Goal: Transaction & Acquisition: Purchase product/service

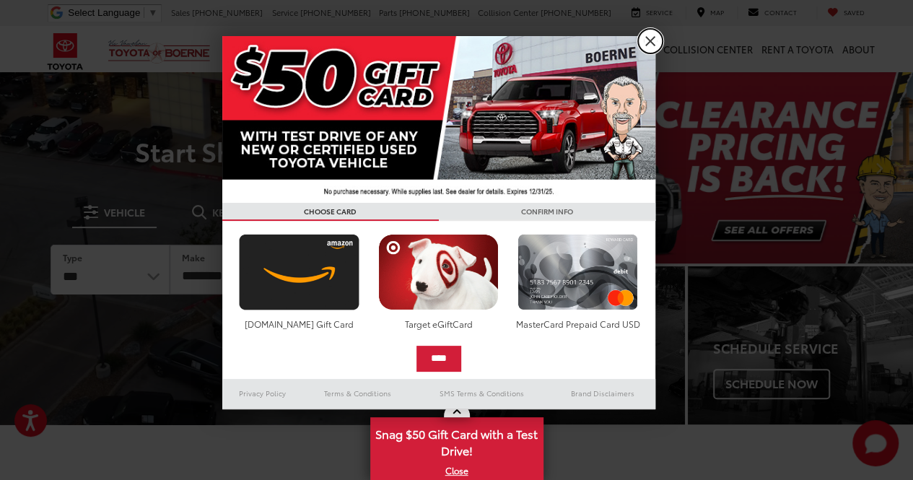
click at [658, 44] on link "X" at bounding box center [650, 41] width 25 height 25
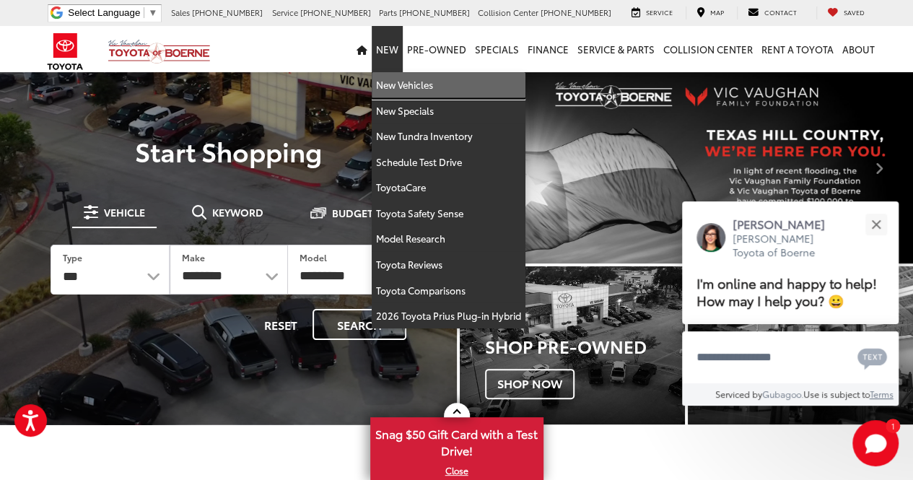
click at [407, 81] on link "New Vehicles" at bounding box center [449, 85] width 154 height 26
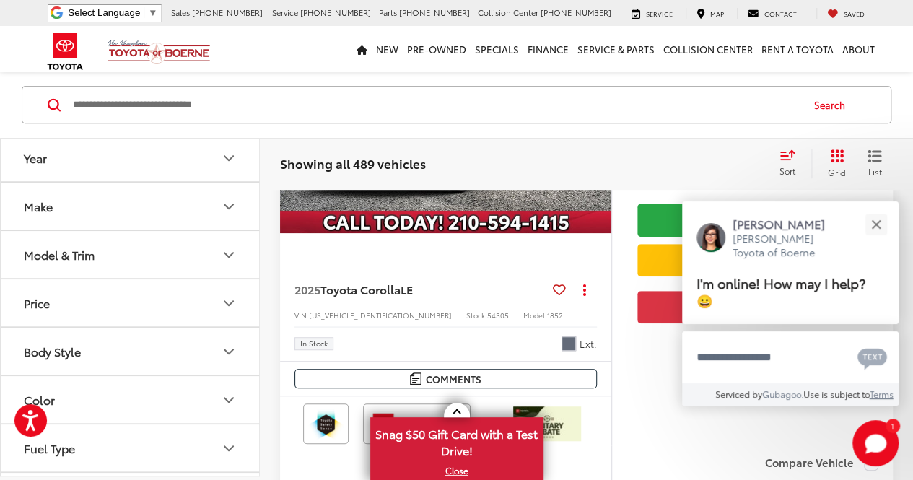
scroll to position [322, 0]
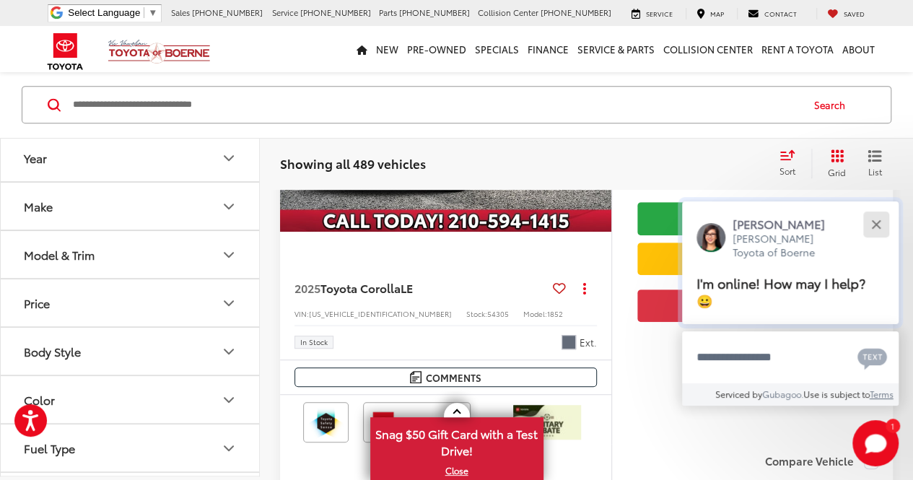
click at [881, 227] on button "Close" at bounding box center [875, 224] width 31 height 31
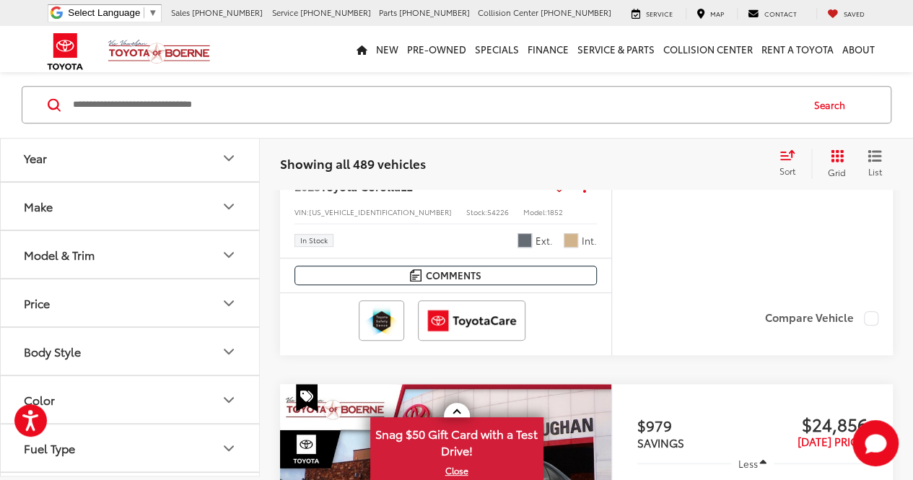
scroll to position [3096, 0]
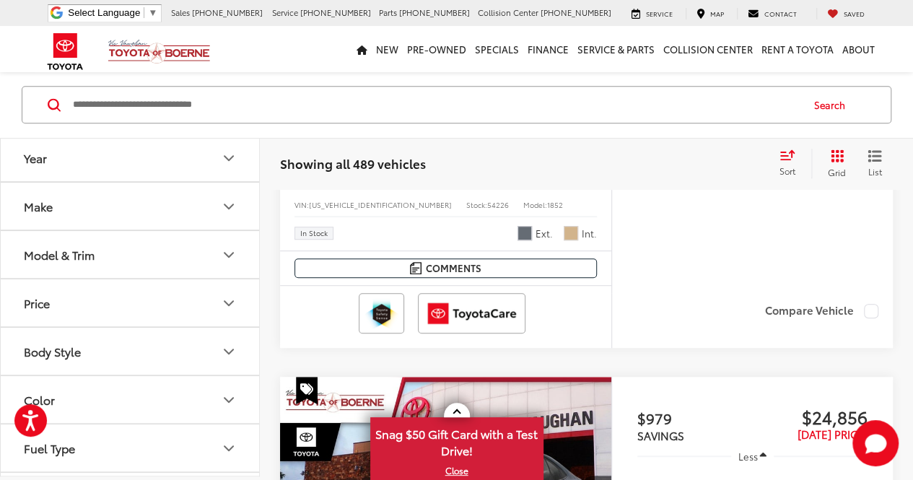
click at [237, 160] on button "Year" at bounding box center [131, 158] width 260 height 47
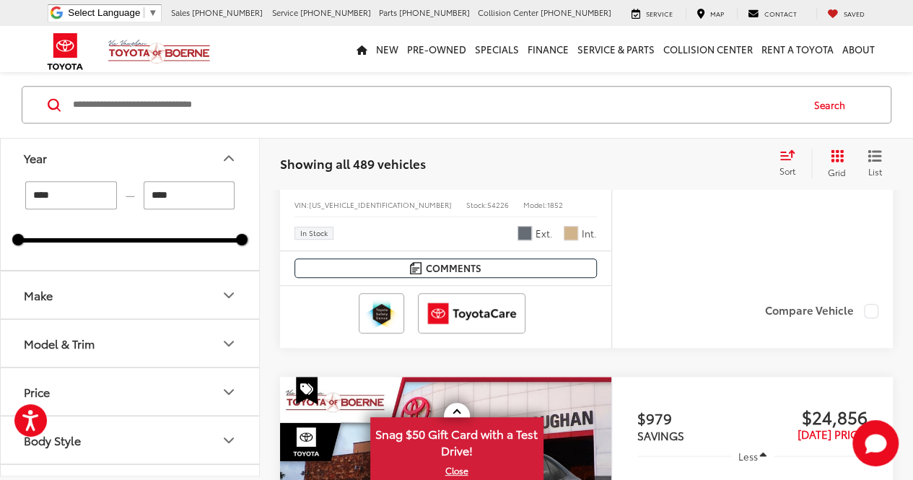
click at [160, 198] on input "****" at bounding box center [190, 196] width 92 height 28
click at [176, 196] on input "****" at bounding box center [190, 196] width 92 height 28
type input "****"
click at [111, 294] on button "Make" at bounding box center [131, 295] width 260 height 47
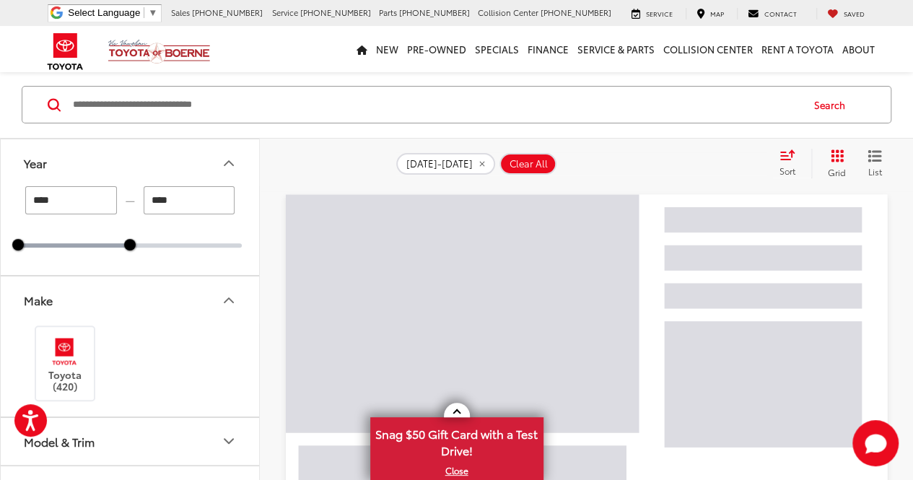
scroll to position [255, 0]
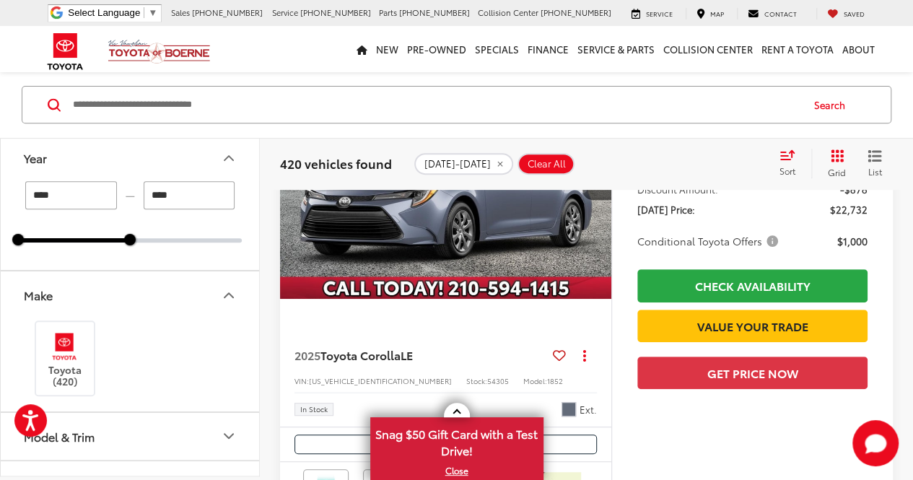
click at [222, 265] on div "**** — **** 2024 2025" at bounding box center [130, 226] width 258 height 89
click at [227, 291] on icon "Make" at bounding box center [228, 294] width 17 height 17
click at [232, 159] on icon "Year" at bounding box center [228, 158] width 9 height 4
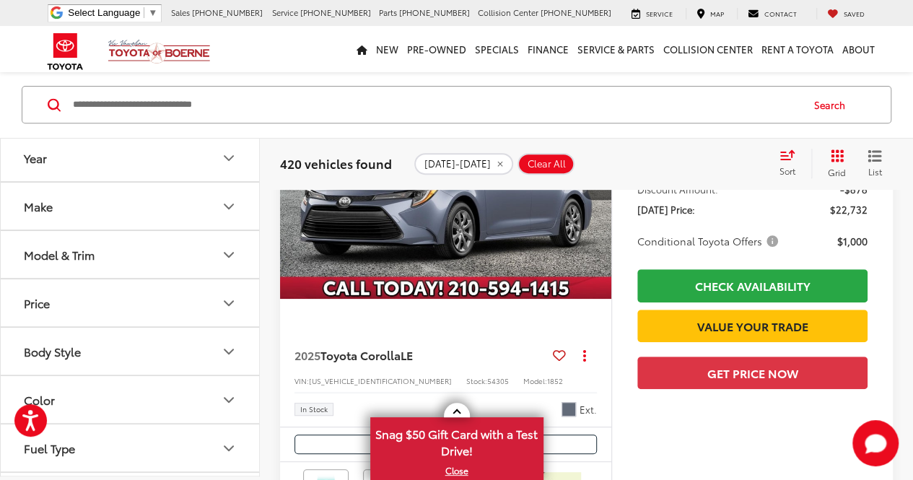
click at [222, 248] on icon "Model & Trim" at bounding box center [228, 254] width 17 height 17
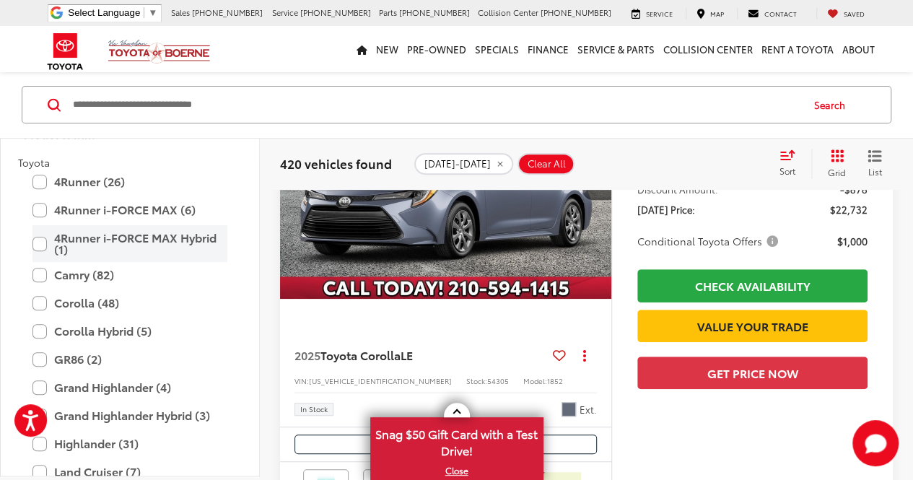
scroll to position [133, 0]
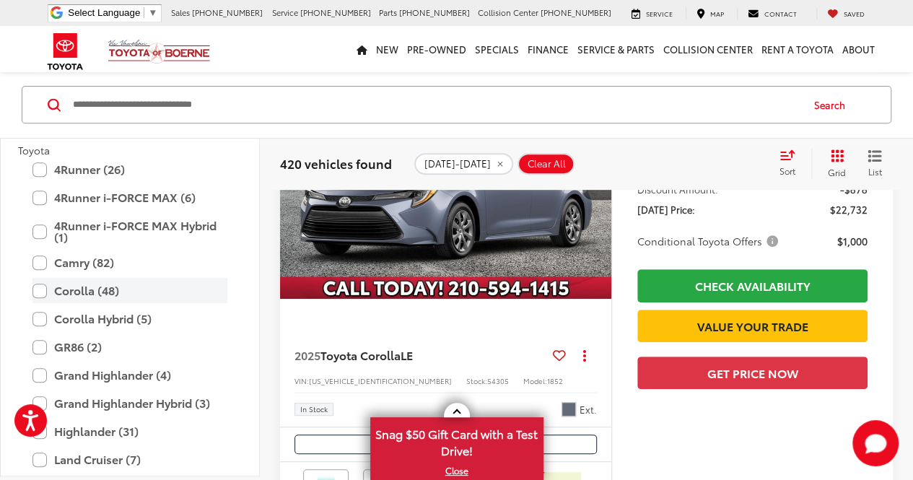
click at [42, 291] on label "Corolla (48)" at bounding box center [129, 291] width 195 height 25
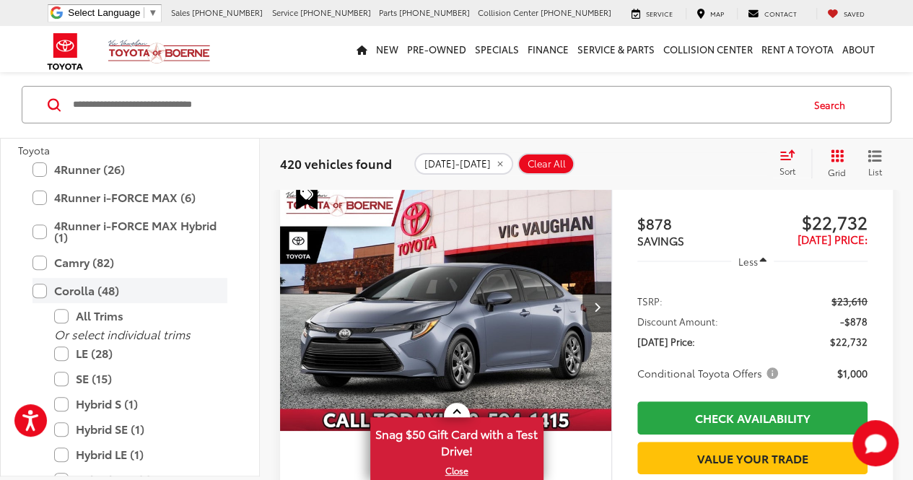
scroll to position [113, 0]
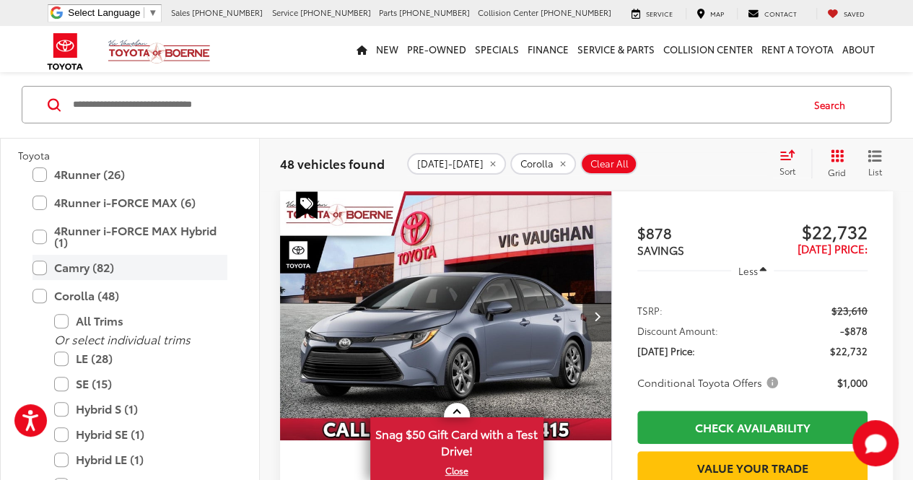
click at [36, 265] on label "Camry (82)" at bounding box center [129, 267] width 195 height 25
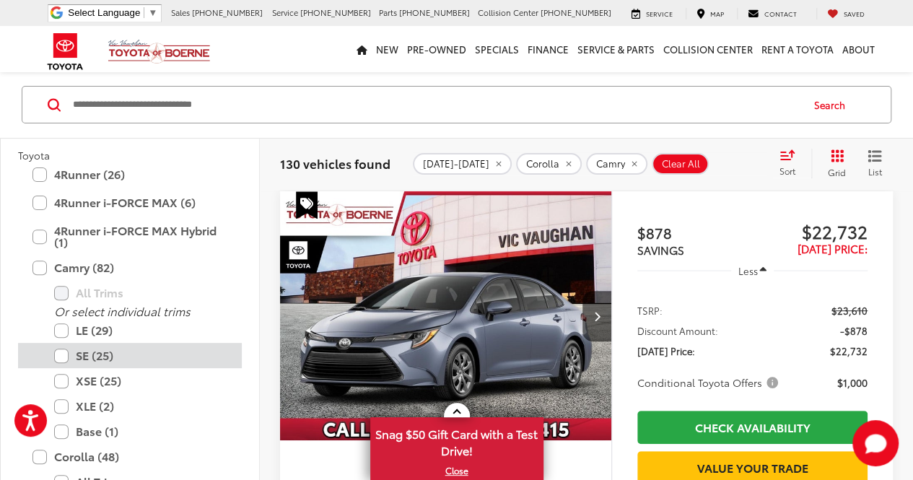
click at [60, 347] on label "SE (25)" at bounding box center [140, 355] width 173 height 25
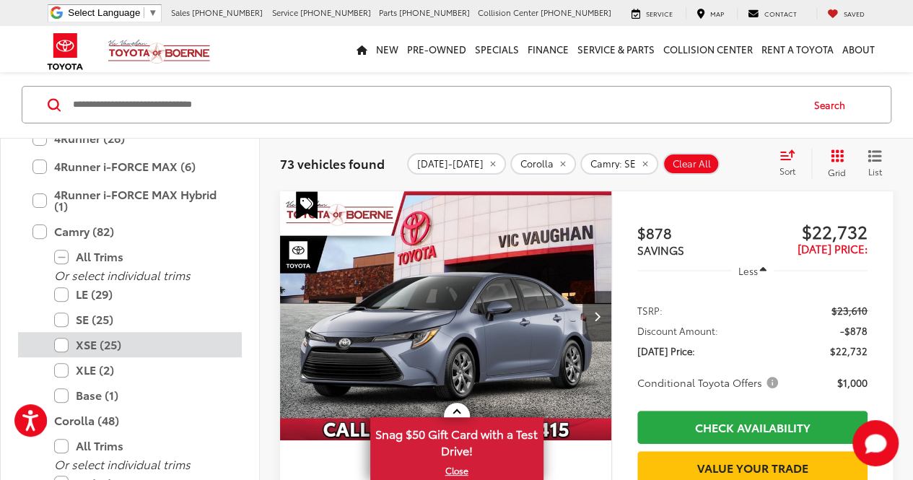
click at [65, 344] on label "XSE (25)" at bounding box center [140, 344] width 173 height 25
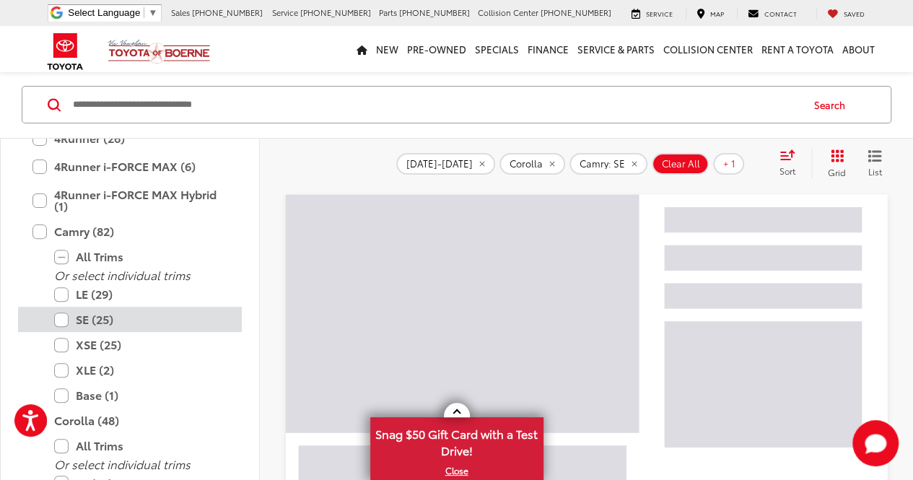
click at [66, 312] on label "SE (25)" at bounding box center [140, 319] width 173 height 25
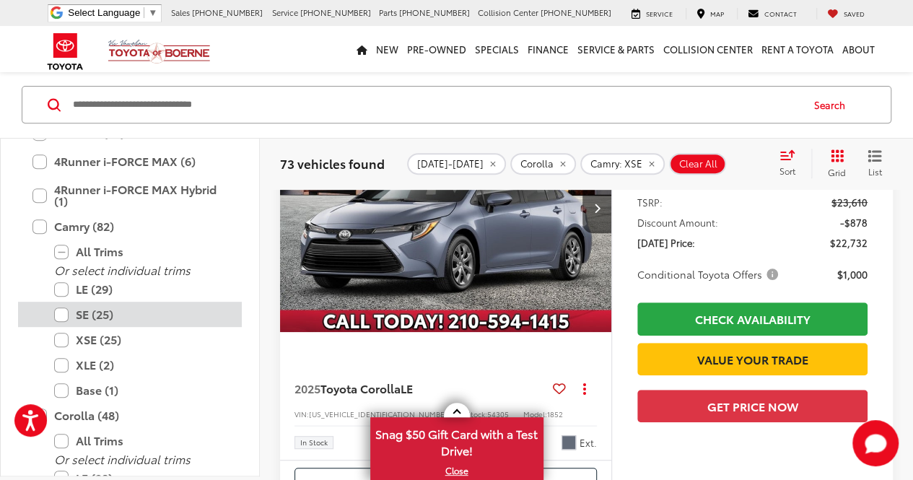
scroll to position [222, 0]
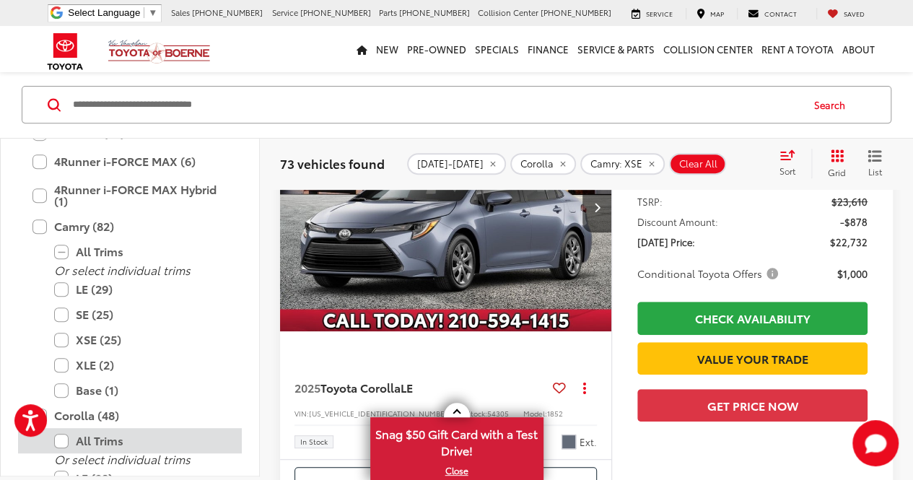
click at [64, 437] on label "All Trims" at bounding box center [140, 440] width 173 height 25
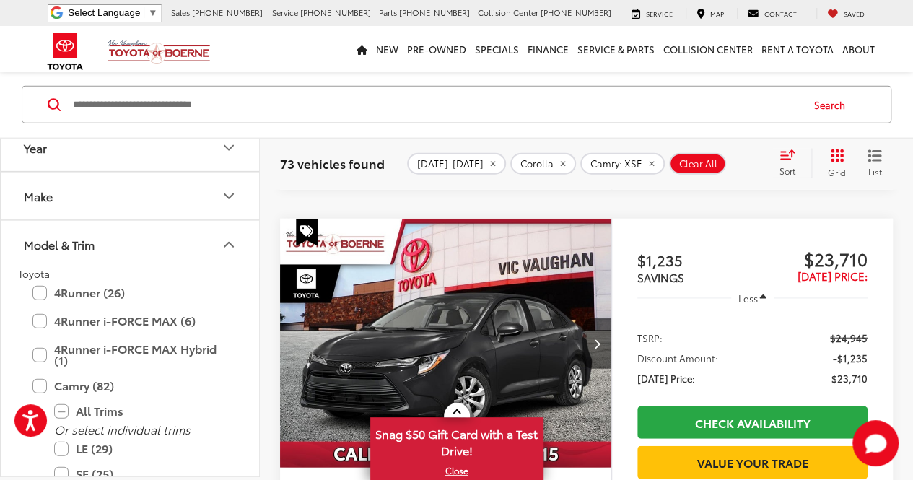
scroll to position [0, 0]
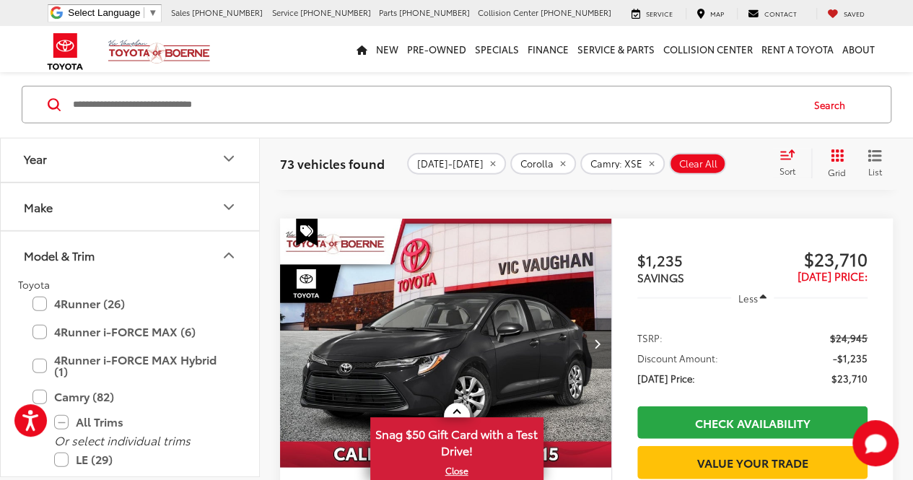
click at [560, 162] on icon "remove Corolla" at bounding box center [562, 163] width 5 height 5
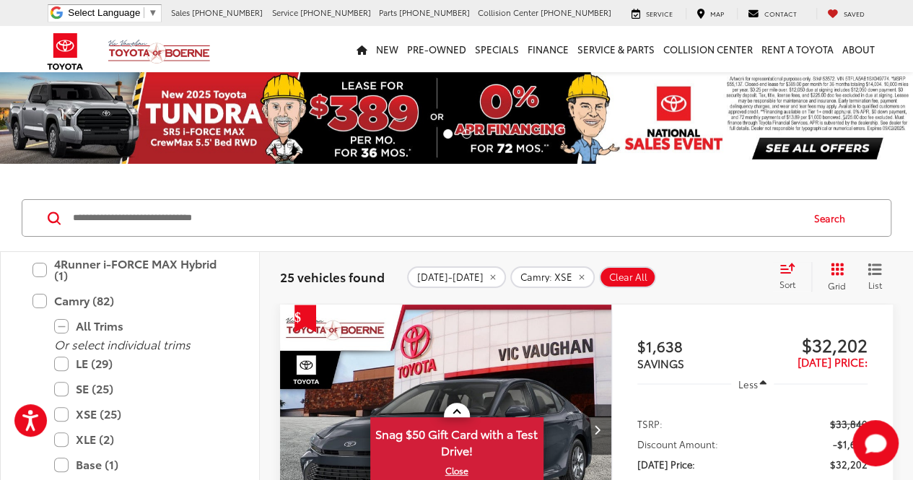
scroll to position [211, 0]
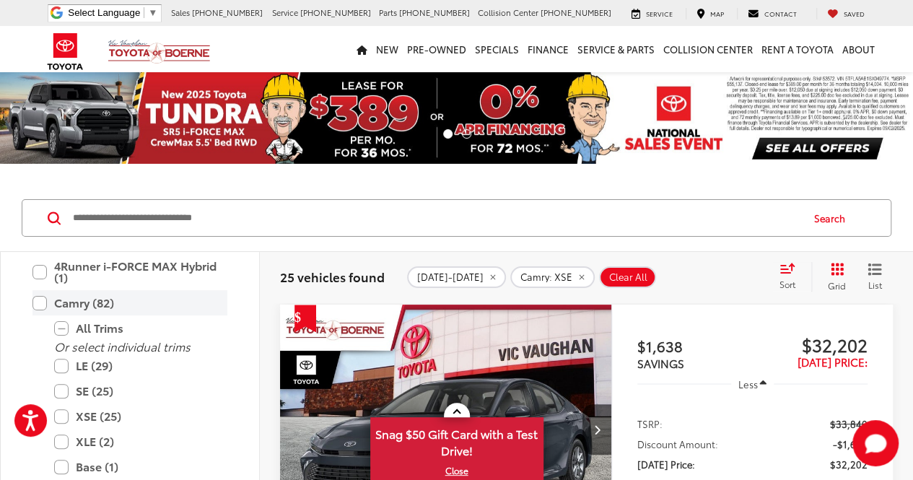
click at [39, 301] on label "Camry (82)" at bounding box center [129, 302] width 195 height 25
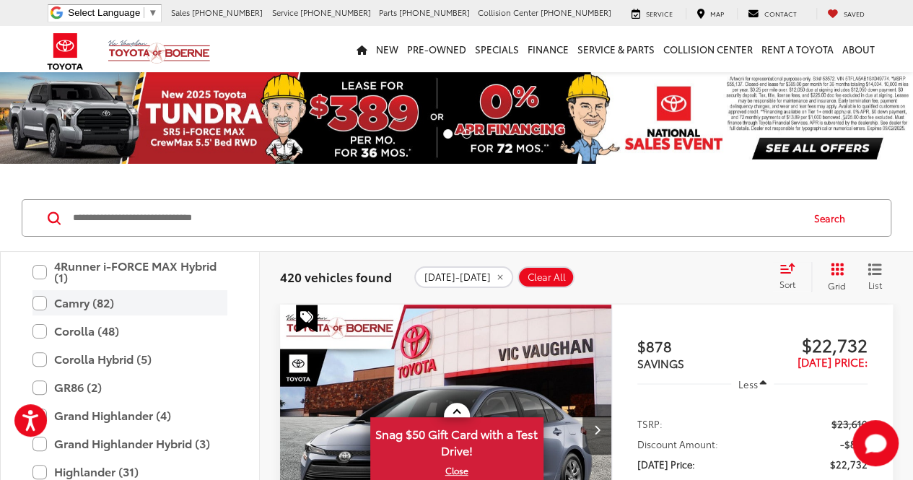
click at [42, 301] on label "Camry (82)" at bounding box center [129, 302] width 195 height 25
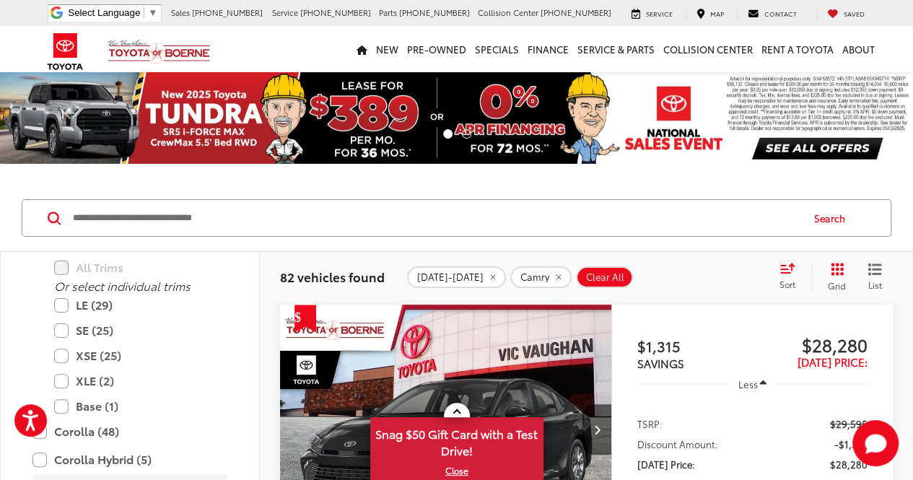
scroll to position [263, 0]
click at [61, 324] on label "SE (25)" at bounding box center [140, 330] width 173 height 25
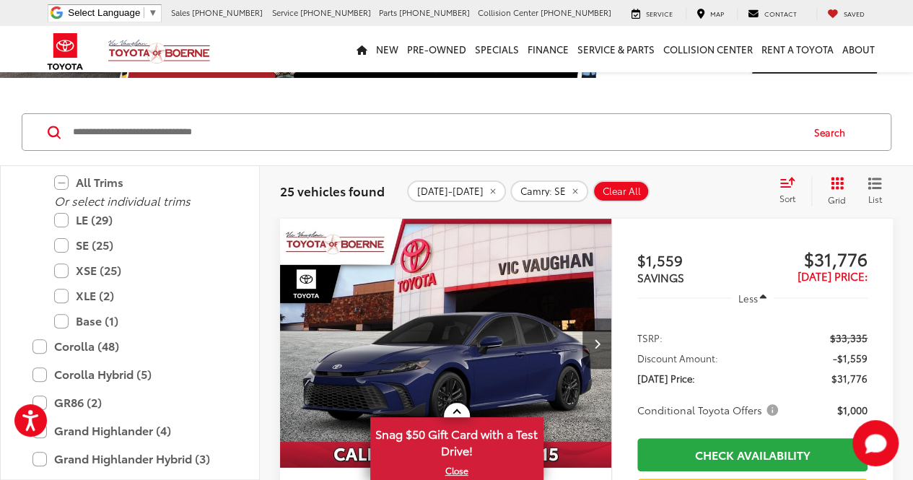
scroll to position [85, 0]
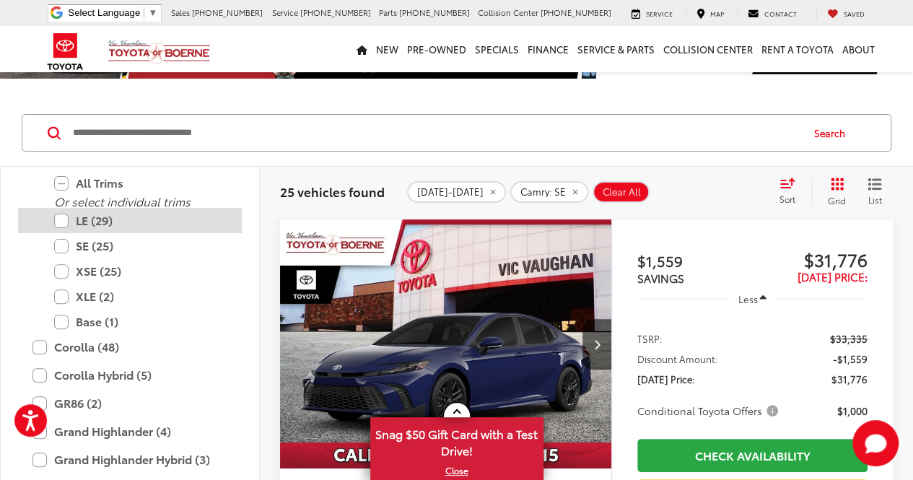
click at [63, 214] on label "LE (29)" at bounding box center [140, 220] width 173 height 25
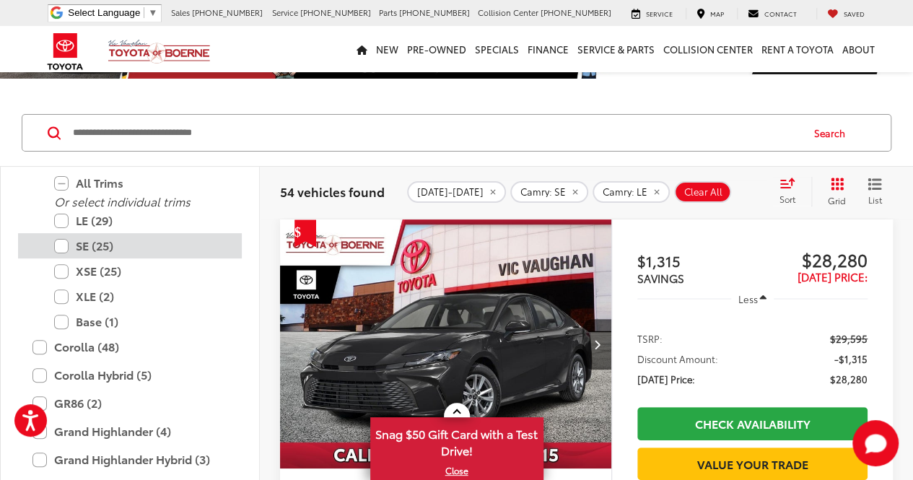
click at [63, 242] on label "SE (25)" at bounding box center [140, 245] width 173 height 25
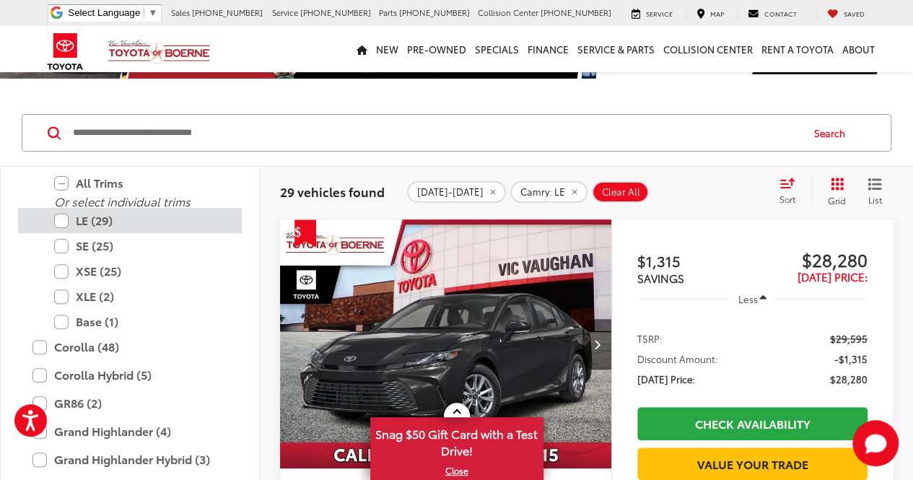
click at [63, 216] on label "LE (29)" at bounding box center [140, 220] width 173 height 25
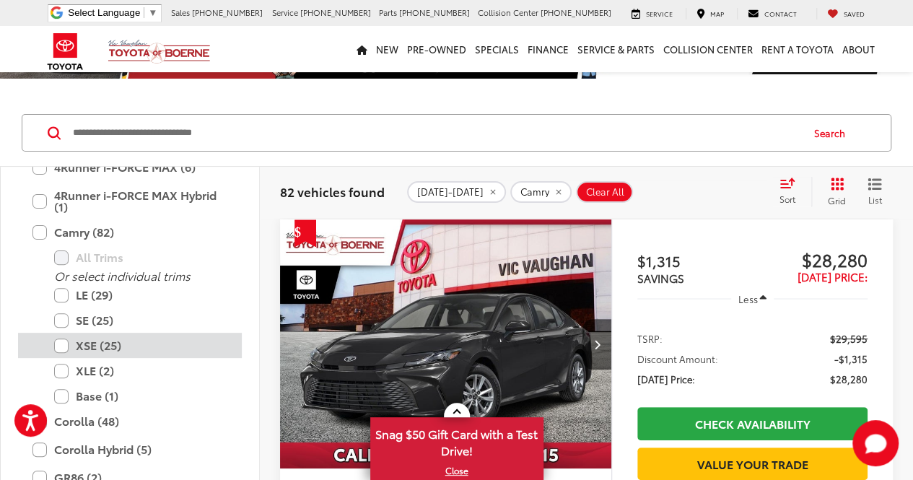
scroll to position [189, 0]
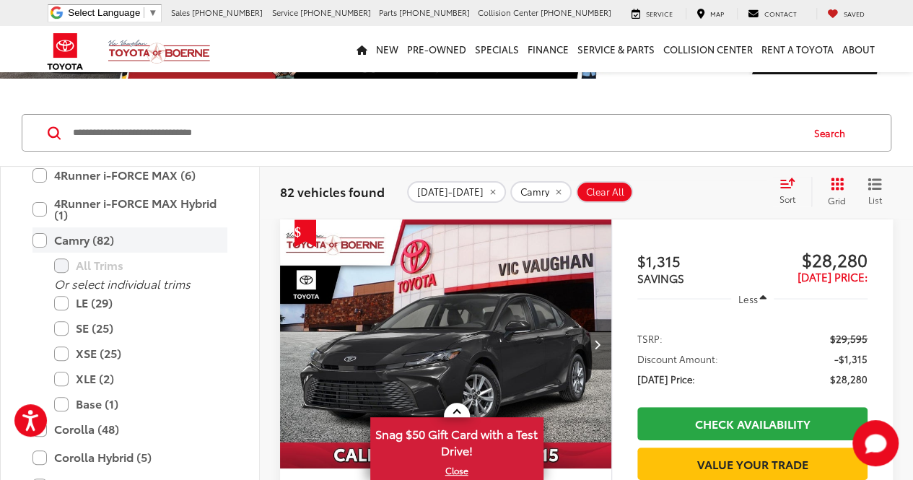
click at [40, 236] on label "Camry (82)" at bounding box center [129, 239] width 195 height 25
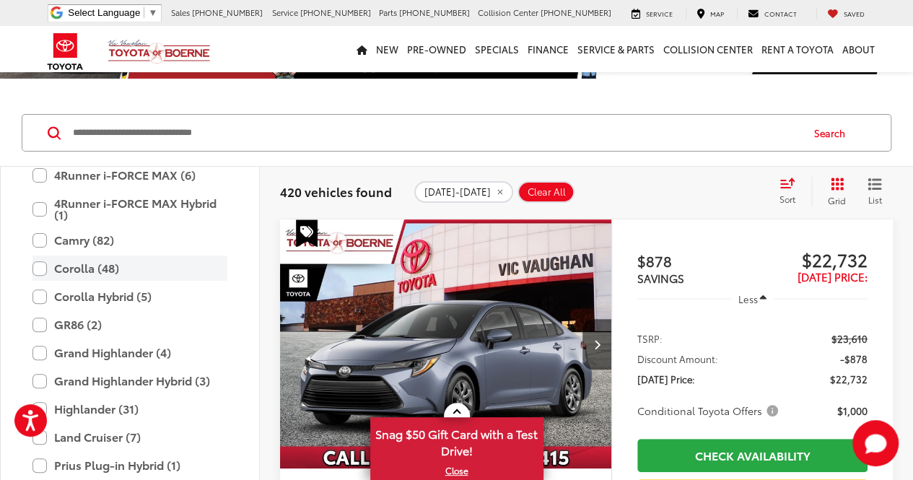
click at [40, 275] on label "Corolla (48)" at bounding box center [129, 267] width 195 height 25
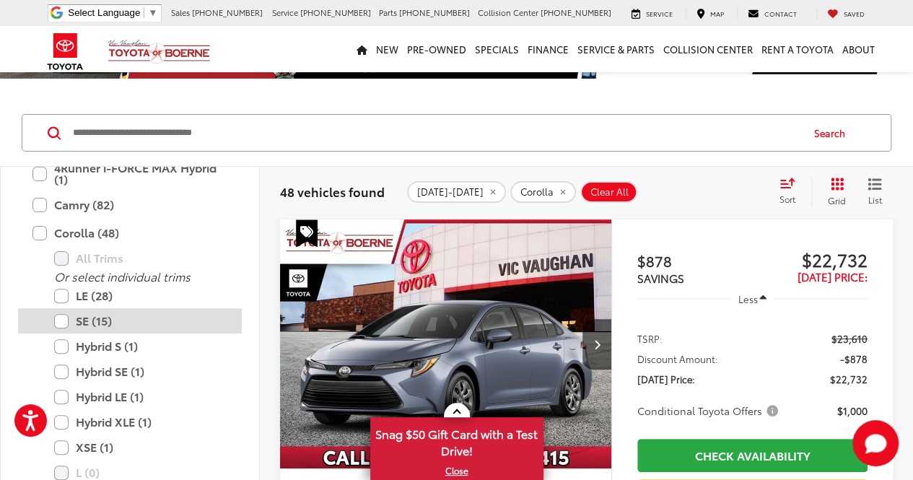
scroll to position [225, 0]
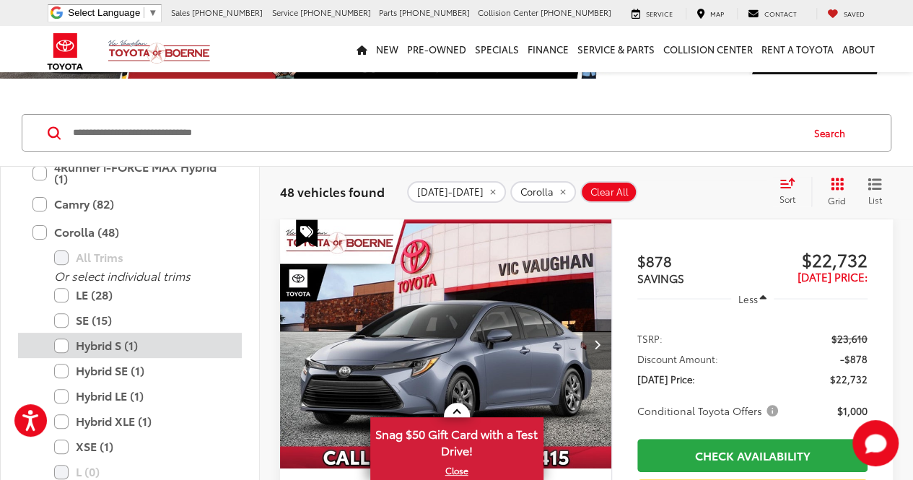
click at [82, 343] on label "Hybrid S (1)" at bounding box center [140, 345] width 173 height 25
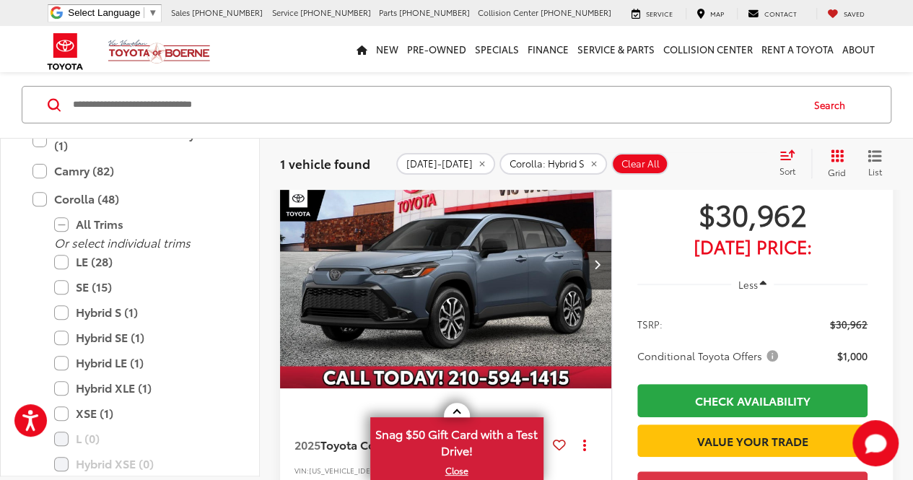
scroll to position [149, 0]
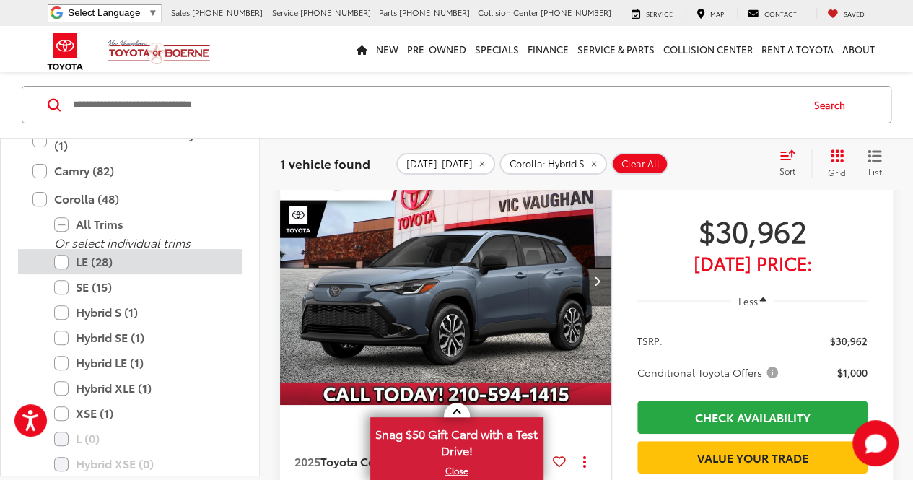
click at [59, 255] on label "LE (28)" at bounding box center [140, 261] width 173 height 25
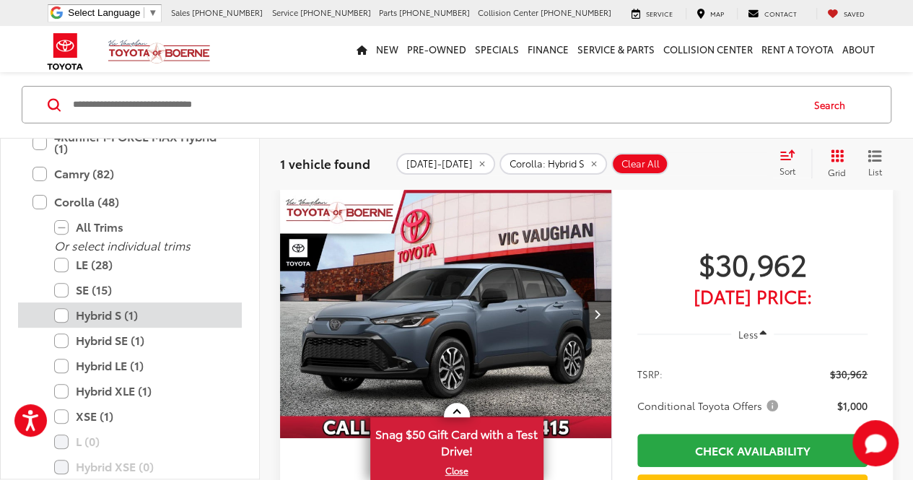
scroll to position [113, 0]
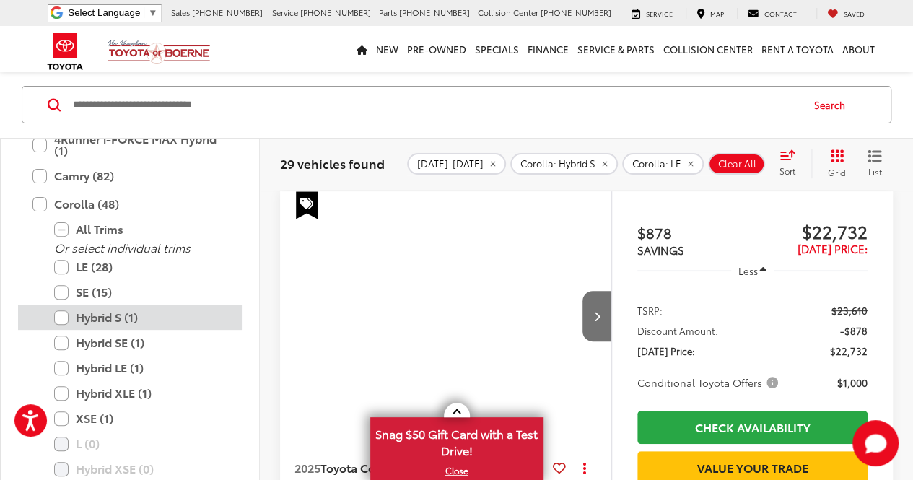
click at [61, 320] on label "Hybrid S (1)" at bounding box center [140, 317] width 173 height 25
